Goal: Transaction & Acquisition: Book appointment/travel/reservation

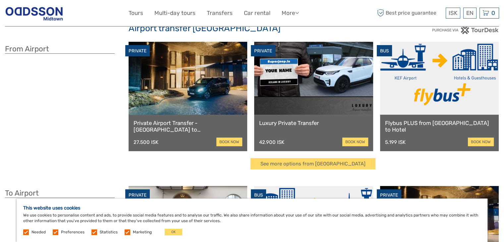
scroll to position [33, 0]
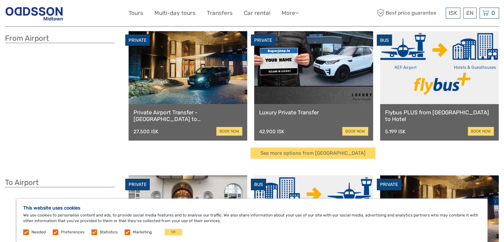
click at [175, 235] on div "This website uses cookies We use cookies to personalise content and ads, to pro…" at bounding box center [252, 220] width 471 height 43
click at [236, 130] on link "book now" at bounding box center [229, 131] width 26 height 9
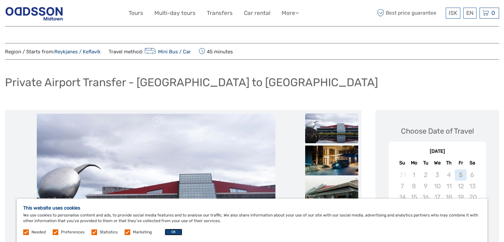
click at [172, 234] on button "OK" at bounding box center [174, 232] width 18 height 7
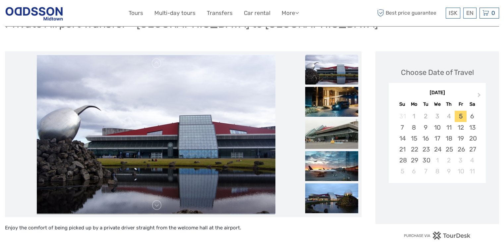
scroll to position [66, 0]
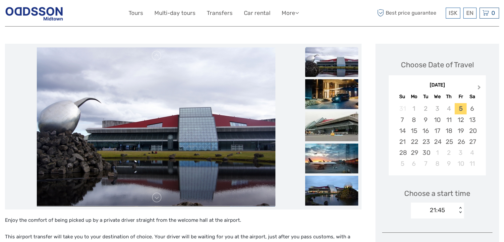
click at [479, 87] on span "Next Month" at bounding box center [479, 89] width 0 height 10
click at [459, 141] on div "26" at bounding box center [461, 141] width 12 height 11
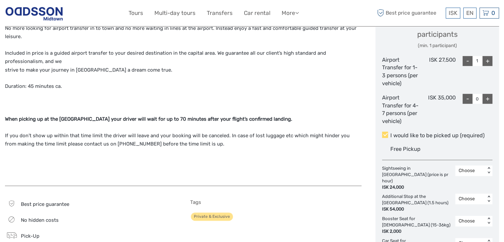
scroll to position [298, 0]
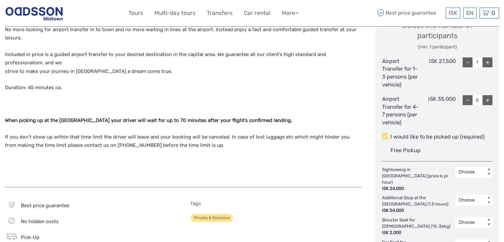
click at [489, 100] on div "+" at bounding box center [488, 100] width 10 height 10
type input "1"
click at [486, 61] on div "+" at bounding box center [488, 62] width 10 height 10
type input "2"
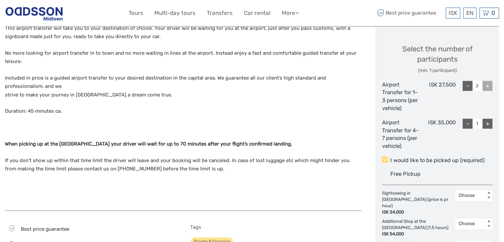
scroll to position [265, 0]
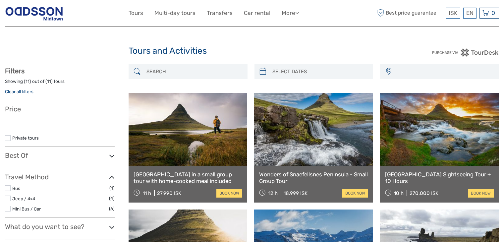
select select
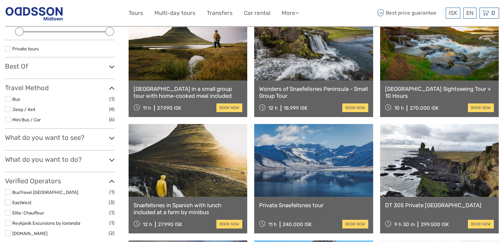
scroll to position [133, 0]
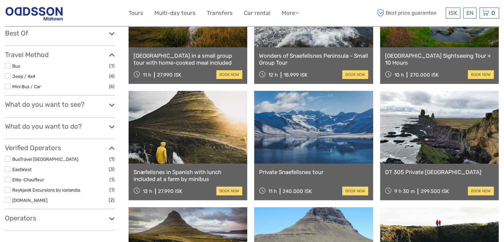
click at [110, 129] on icon at bounding box center [112, 126] width 6 height 9
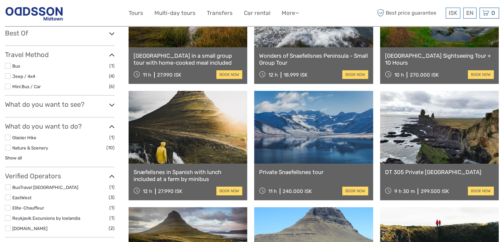
click at [110, 129] on icon at bounding box center [112, 126] width 6 height 9
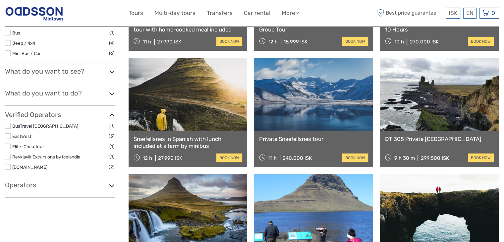
scroll to position [199, 0]
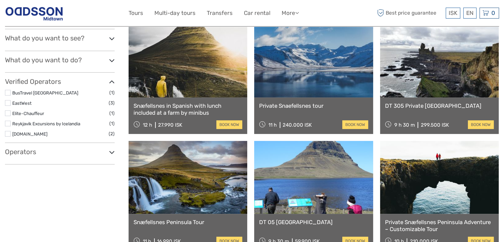
click at [110, 153] on icon at bounding box center [112, 152] width 6 height 9
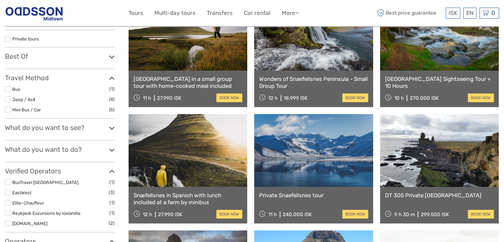
scroll to position [99, 0]
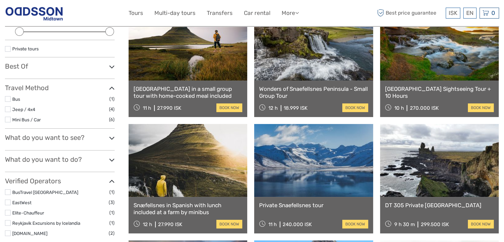
click at [8, 192] on label at bounding box center [8, 192] width 6 height 6
click at [0, 0] on input "checkbox" at bounding box center [0, 0] width 0 height 0
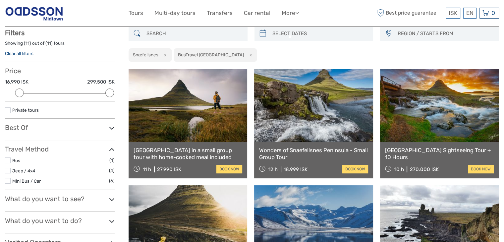
scroll to position [37, 0]
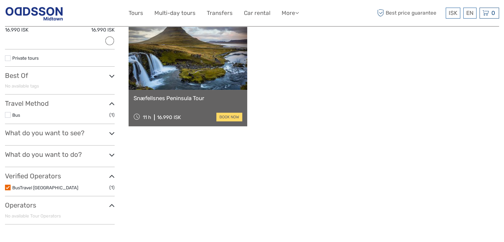
scroll to position [104, 0]
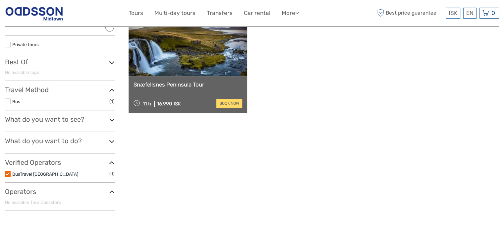
click at [7, 174] on label at bounding box center [8, 174] width 6 height 6
click at [0, 0] on input "checkbox" at bounding box center [0, 0] width 0 height 0
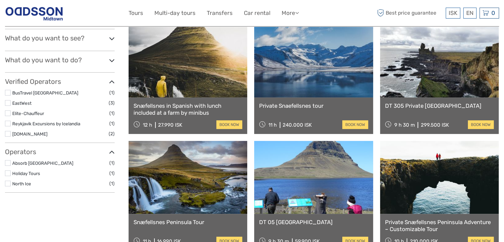
scroll to position [203, 0]
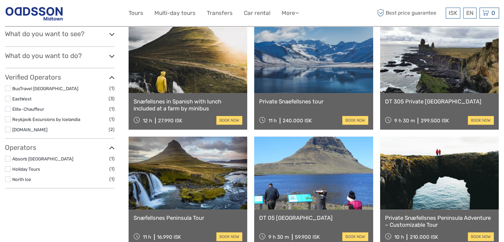
click at [9, 178] on label at bounding box center [8, 179] width 6 height 6
click at [0, 0] on input "checkbox" at bounding box center [0, 0] width 0 height 0
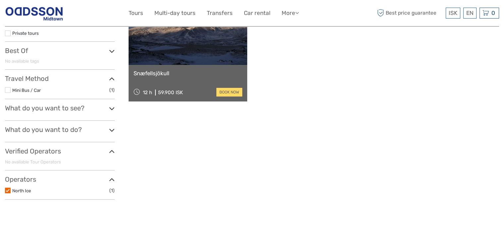
scroll to position [137, 0]
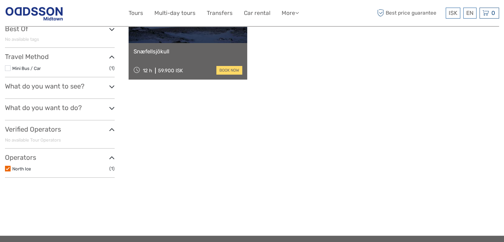
click at [8, 168] on label at bounding box center [8, 169] width 6 height 6
click at [0, 0] on input "checkbox" at bounding box center [0, 0] width 0 height 0
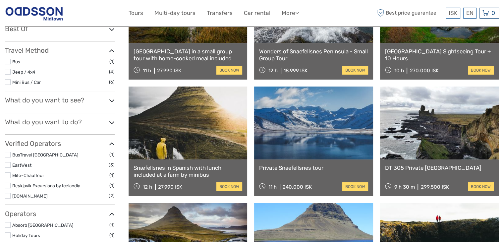
scroll to position [170, 0]
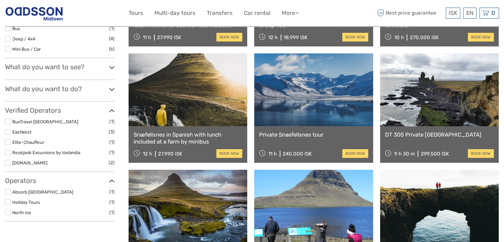
click at [6, 192] on label at bounding box center [8, 192] width 6 height 6
click at [0, 0] on input "checkbox" at bounding box center [0, 0] width 0 height 0
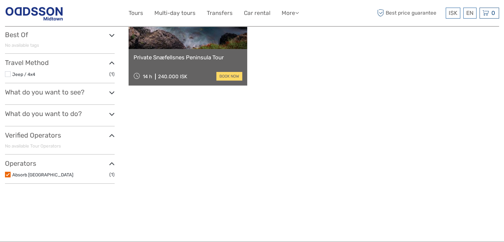
scroll to position [137, 0]
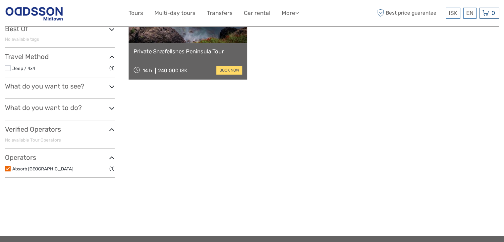
click at [5, 168] on label at bounding box center [8, 169] width 6 height 6
click at [0, 0] on input "checkbox" at bounding box center [0, 0] width 0 height 0
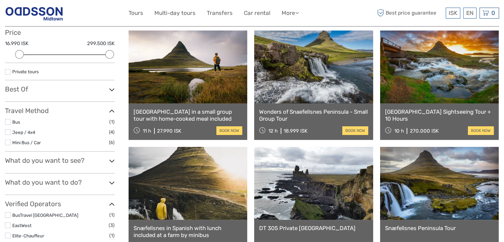
scroll to position [155, 0]
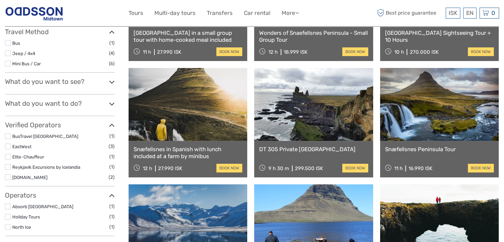
click at [9, 166] on label at bounding box center [8, 167] width 6 height 6
click at [0, 0] on input "checkbox" at bounding box center [0, 0] width 0 height 0
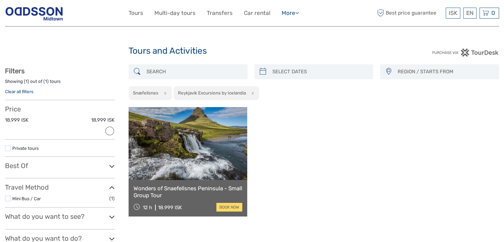
click at [288, 15] on link "More" at bounding box center [290, 13] width 17 height 10
click at [285, 26] on link "Food & drink" at bounding box center [279, 26] width 40 height 13
